Goal: Task Accomplishment & Management: Use online tool/utility

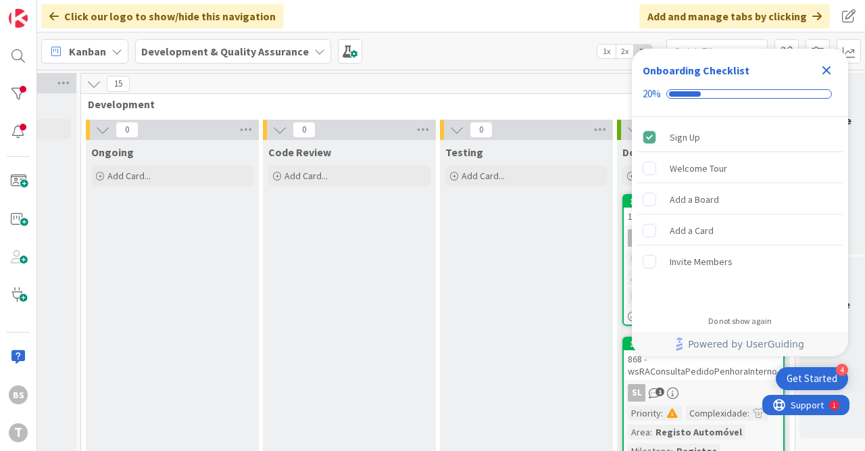
scroll to position [0, 687]
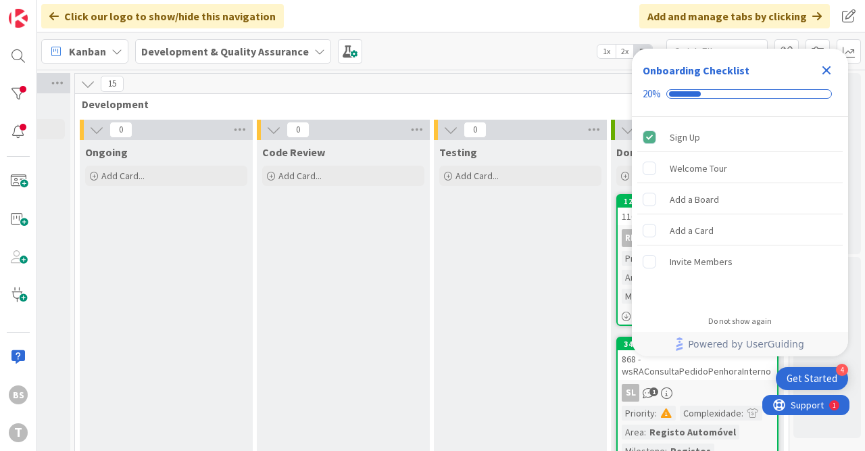
click at [829, 62] on div "Close Checklist" at bounding box center [827, 71] width 22 height 22
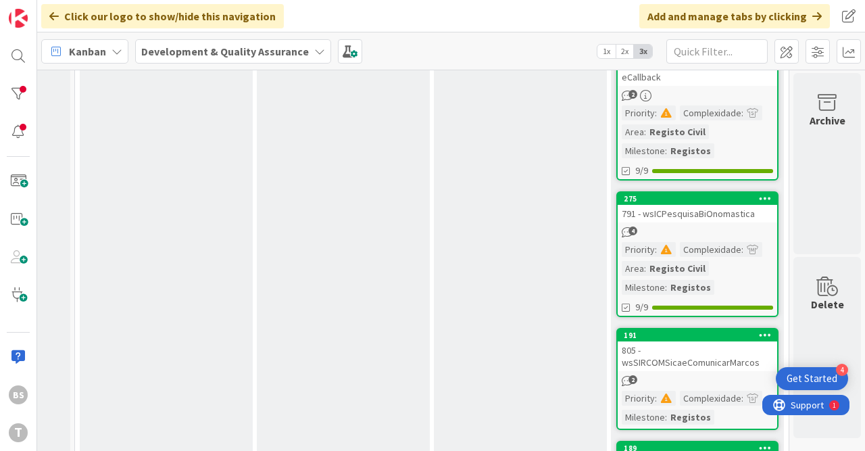
scroll to position [419, 687]
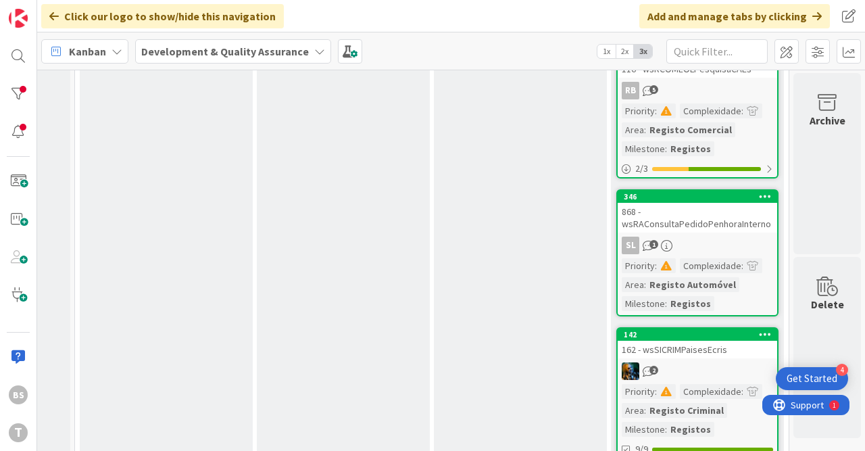
scroll to position [0, 687]
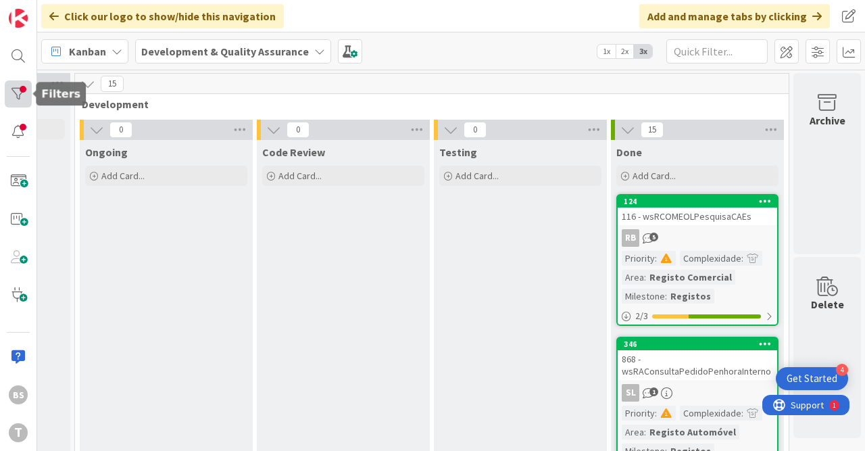
click at [24, 81] on div at bounding box center [18, 93] width 27 height 27
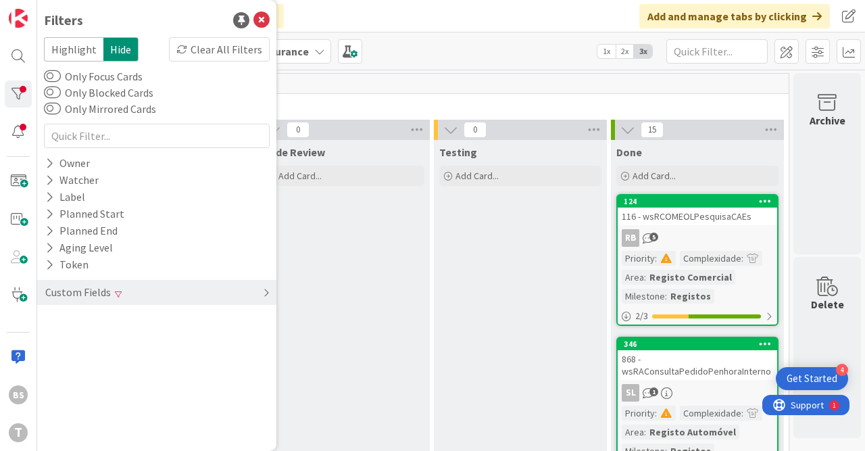
click at [143, 302] on div "Custom Fields" at bounding box center [156, 292] width 239 height 25
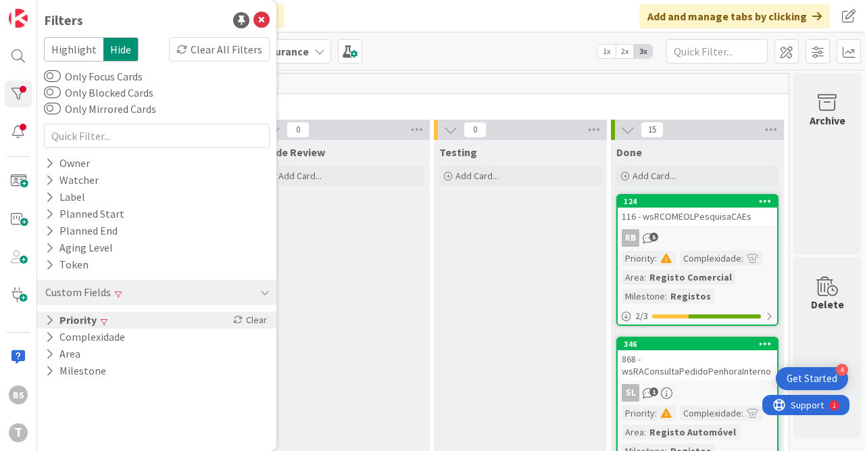
click at [145, 323] on div "Priority Clear" at bounding box center [156, 320] width 239 height 17
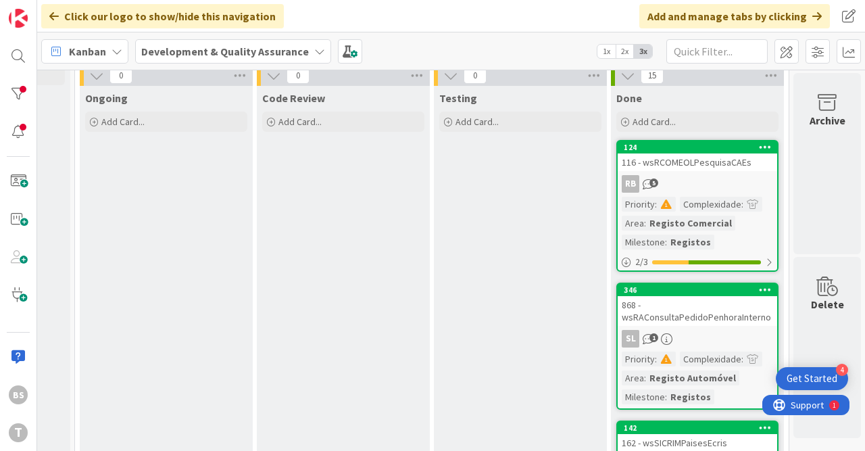
scroll to position [47, 687]
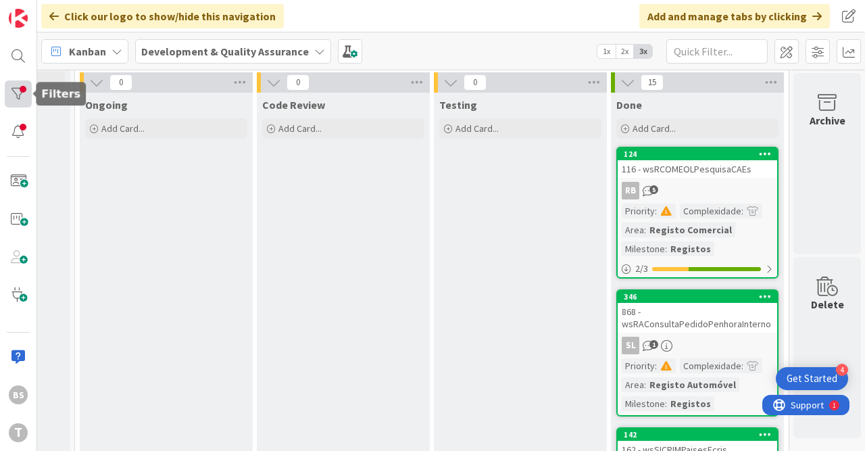
click at [18, 97] on div at bounding box center [18, 93] width 27 height 27
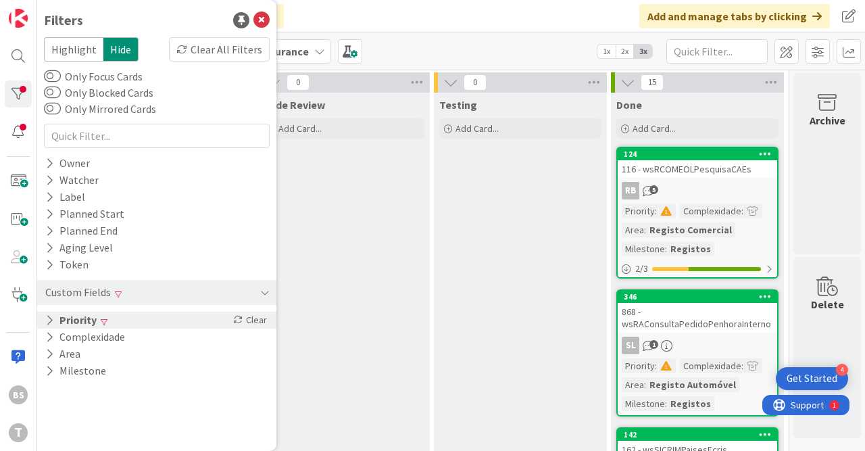
click at [156, 316] on div "Priority Clear" at bounding box center [156, 320] width 239 height 17
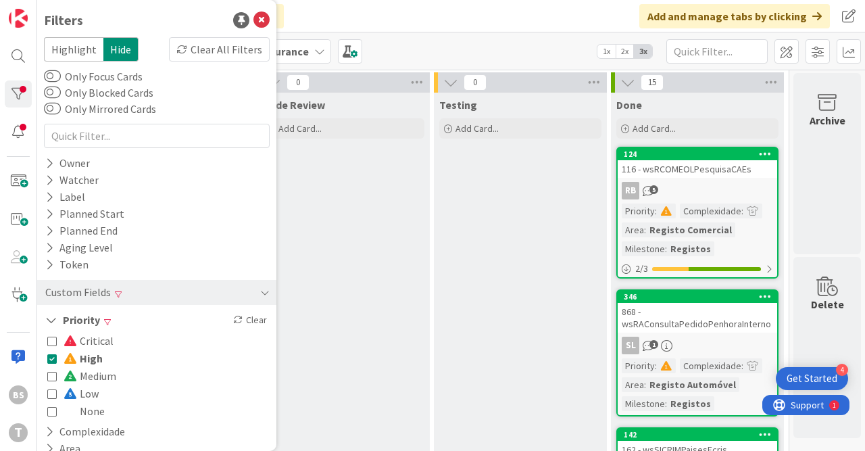
click at [66, 343] on span at bounding box center [72, 340] width 16 height 11
click at [52, 359] on icon at bounding box center [51, 358] width 9 height 9
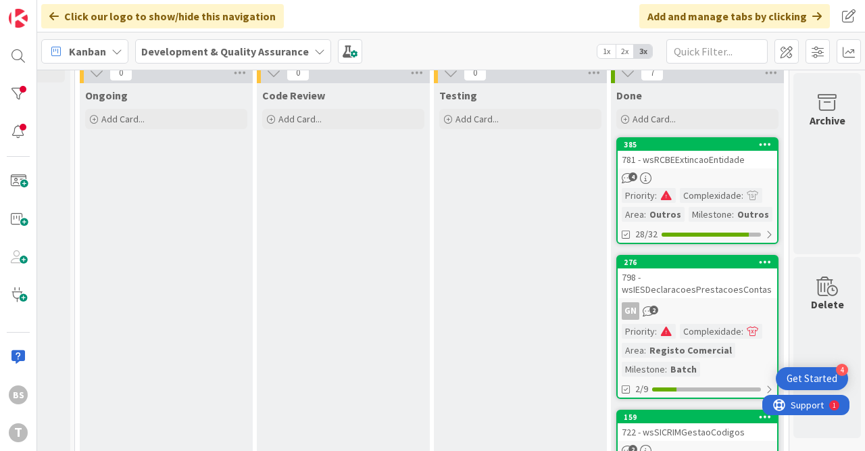
scroll to position [0, 687]
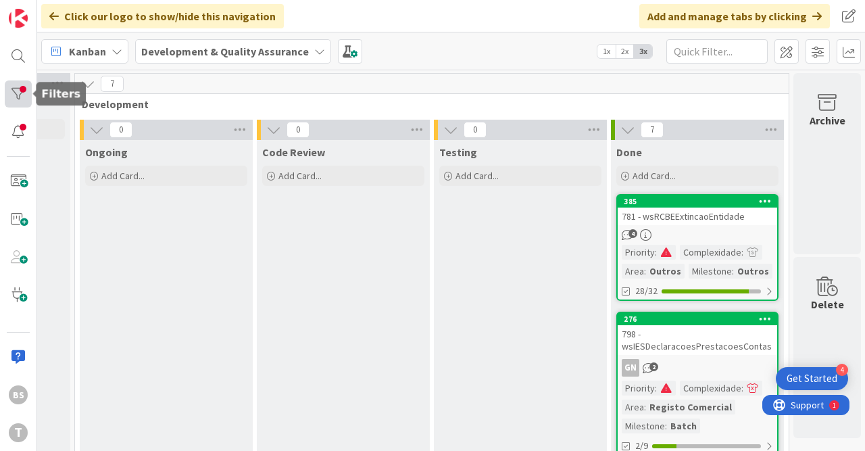
click at [11, 84] on div at bounding box center [18, 93] width 27 height 27
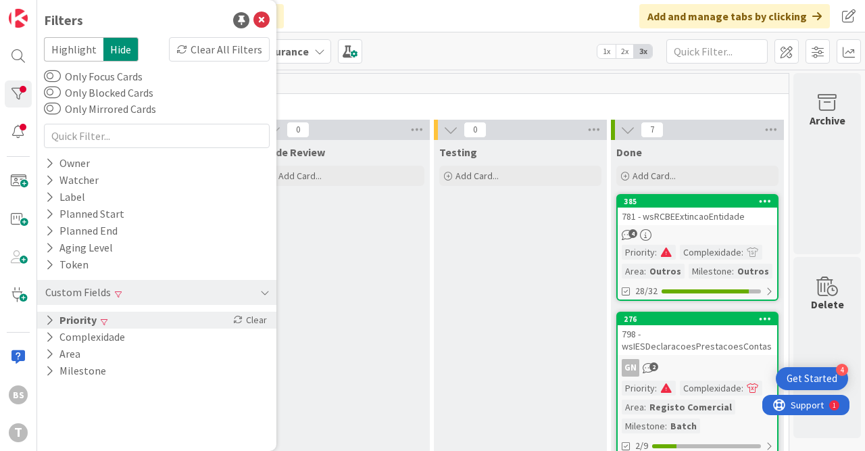
click at [136, 320] on div "Priority Clear" at bounding box center [156, 320] width 239 height 17
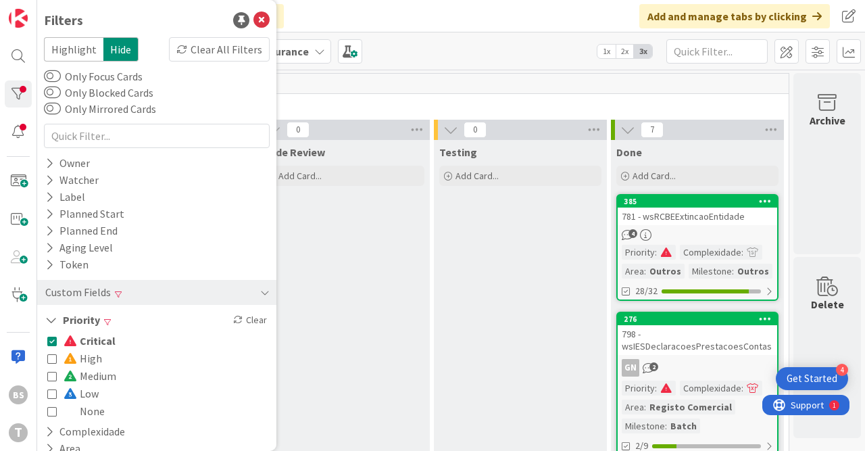
click at [109, 340] on span "Critical" at bounding box center [90, 341] width 52 height 18
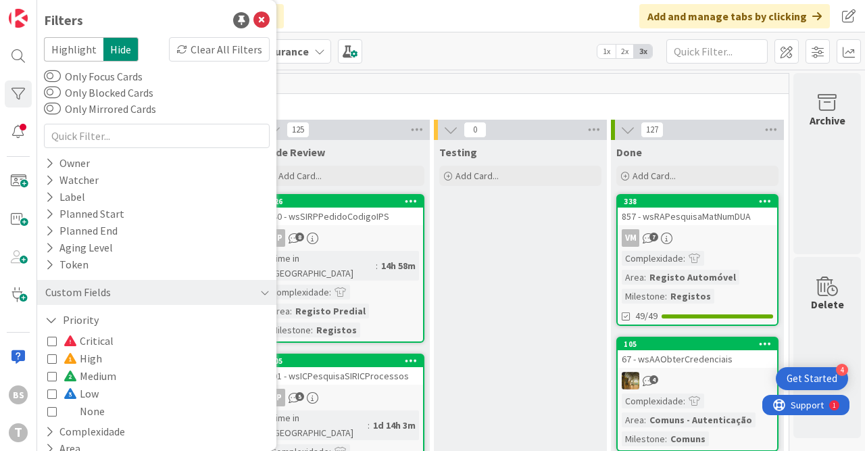
click at [93, 378] on span "Medium" at bounding box center [90, 376] width 53 height 18
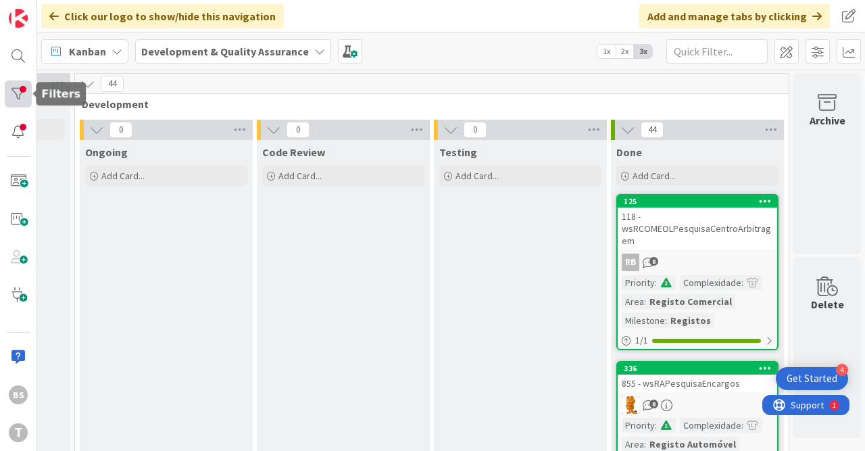
click at [18, 92] on div at bounding box center [18, 93] width 27 height 27
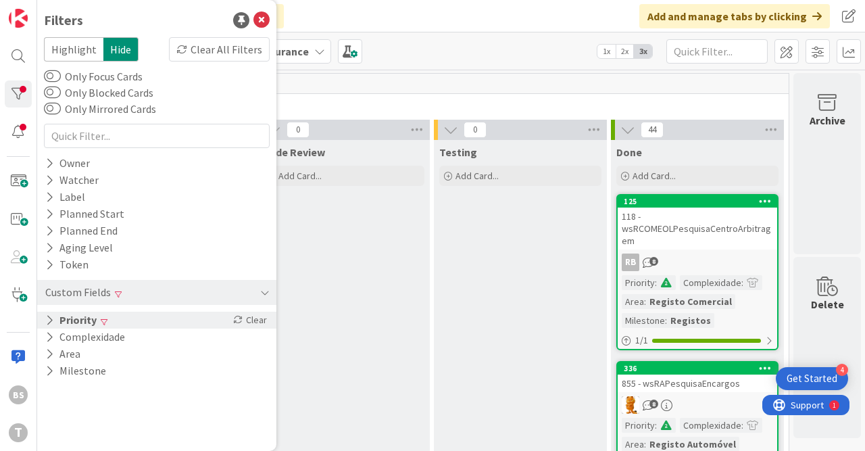
click at [114, 327] on div "Priority Clear" at bounding box center [156, 320] width 239 height 17
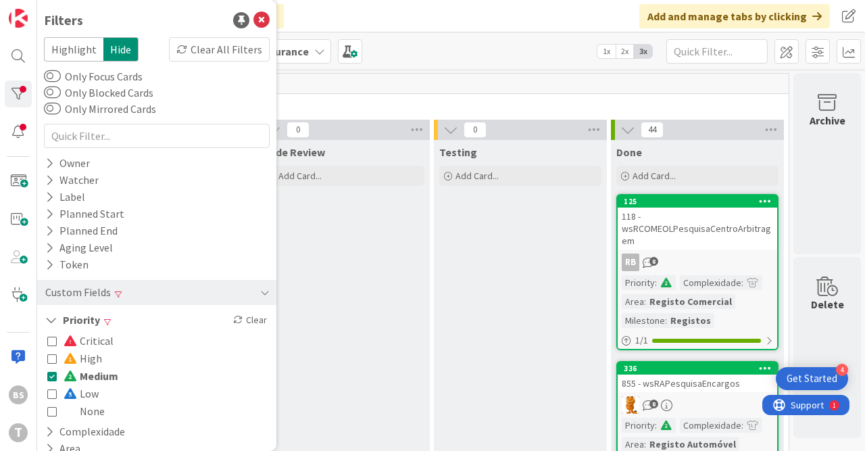
click at [104, 358] on div "Critical High Medium Low None" at bounding box center [156, 376] width 219 height 88
click at [53, 361] on icon at bounding box center [51, 358] width 9 height 9
click at [49, 375] on icon at bounding box center [51, 375] width 9 height 9
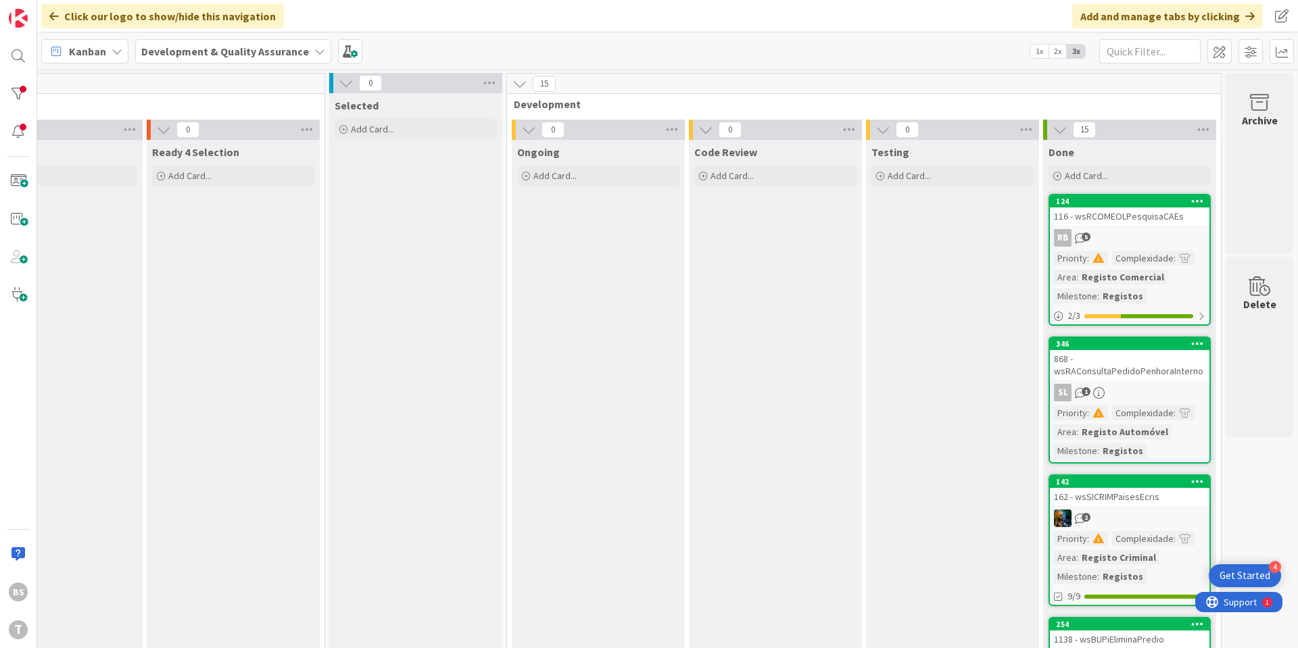
scroll to position [0, 255]
